Goal: Use online tool/utility: Utilize a website feature to perform a specific function

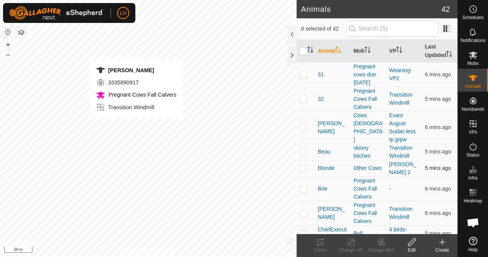
checkbox input "true"
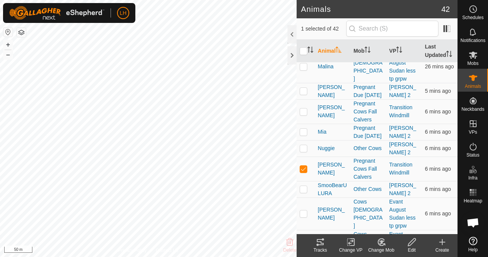
scroll to position [724, 0]
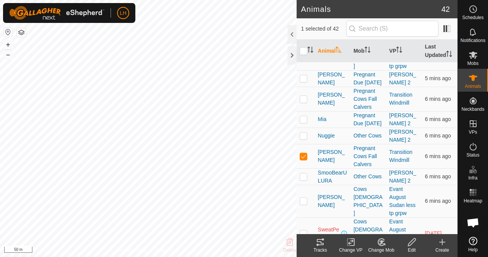
click at [322, 244] on icon at bounding box center [320, 241] width 9 height 9
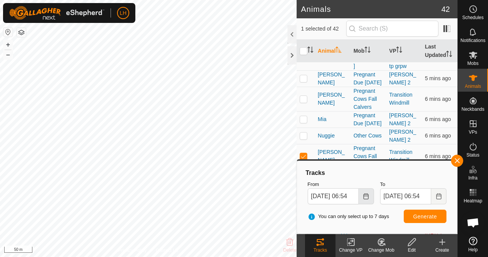
click at [364, 196] on icon "Choose Date" at bounding box center [366, 196] width 6 height 6
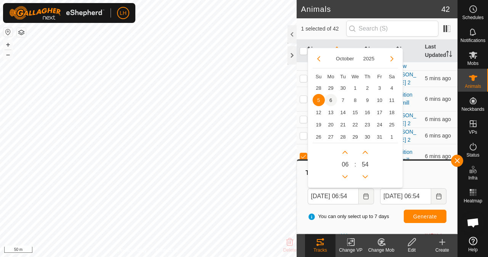
scroll to position [0, 0]
click at [331, 96] on span "6" at bounding box center [331, 100] width 12 height 12
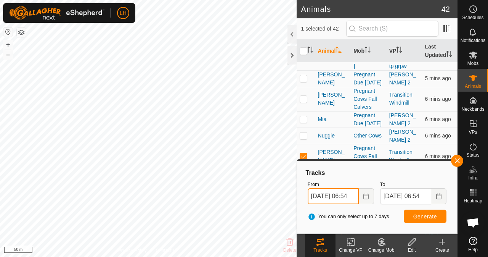
scroll to position [0, 7]
click at [351, 196] on input "[DATE] 06:54" at bounding box center [333, 196] width 51 height 16
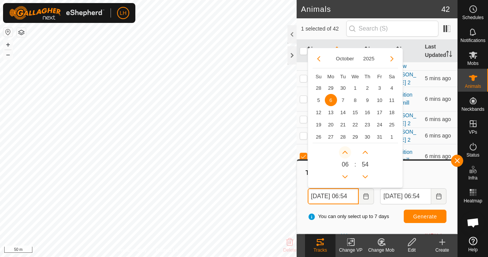
click at [345, 151] on button "Next Hour" at bounding box center [345, 152] width 12 height 12
type input "[DATE] 07:54"
click at [345, 151] on button "Next Hour" at bounding box center [345, 152] width 12 height 12
click at [345, 176] on button "Previous Hour" at bounding box center [345, 176] width 12 height 12
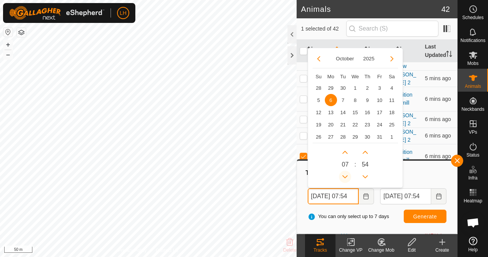
click at [346, 177] on span "Previous Hour" at bounding box center [346, 177] width 0 height 0
click at [345, 176] on button "Previous Hour" at bounding box center [345, 176] width 12 height 12
click at [345, 176] on icon "Previous Hour" at bounding box center [345, 176] width 6 height 6
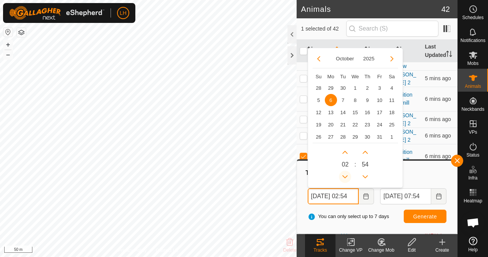
click at [345, 175] on icon "Previous Hour" at bounding box center [345, 176] width 6 height 6
type input "[DATE] 01:54"
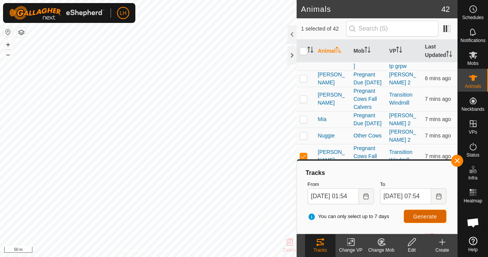
click at [426, 218] on span "Generate" at bounding box center [425, 216] width 24 height 6
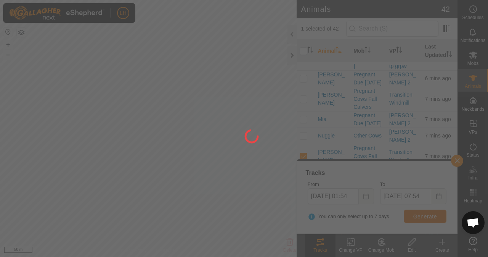
scroll to position [0, 0]
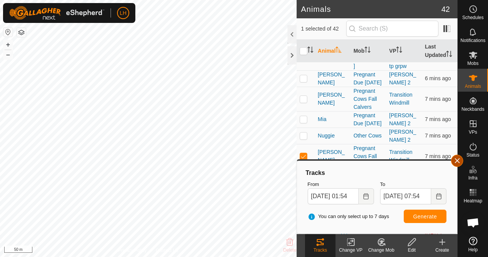
click at [459, 164] on span "button" at bounding box center [457, 160] width 6 height 6
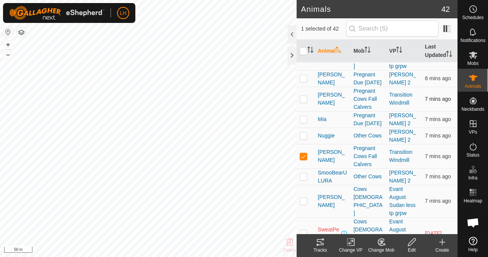
click at [305, 102] on p-checkbox at bounding box center [304, 99] width 8 height 6
checkbox input "true"
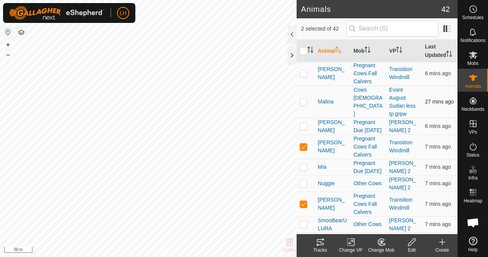
scroll to position [665, 0]
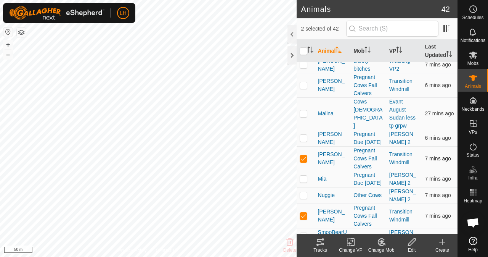
drag, startPoint x: 304, startPoint y: 105, endPoint x: 314, endPoint y: 174, distance: 70.1
click at [305, 88] on p-checkbox at bounding box center [304, 85] width 8 height 6
checkbox input "true"
click at [318, 245] on icon at bounding box center [317, 244] width 2 height 2
